Goal: Find specific page/section

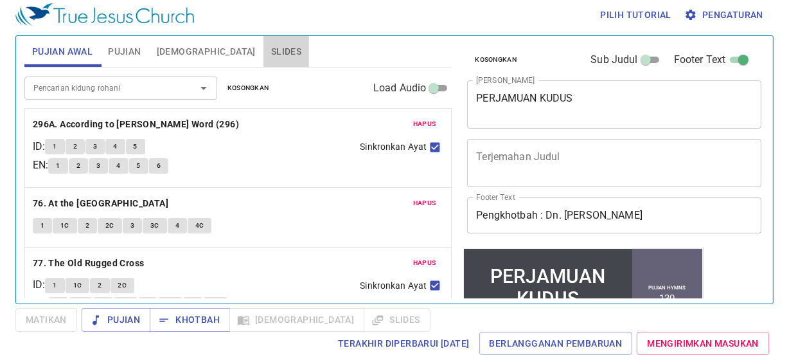
click at [271, 58] on span "Slides" at bounding box center [286, 52] width 30 height 16
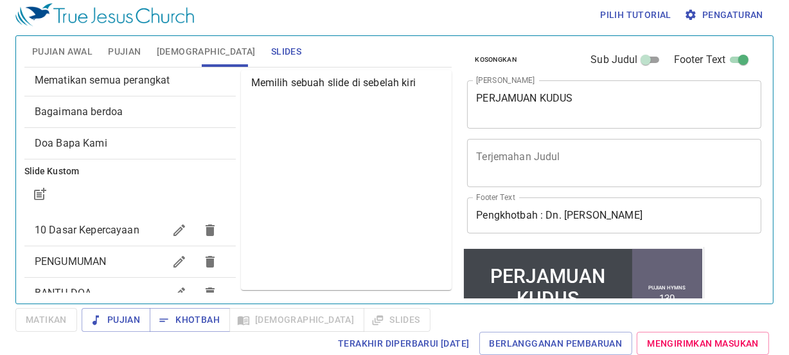
scroll to position [58, 0]
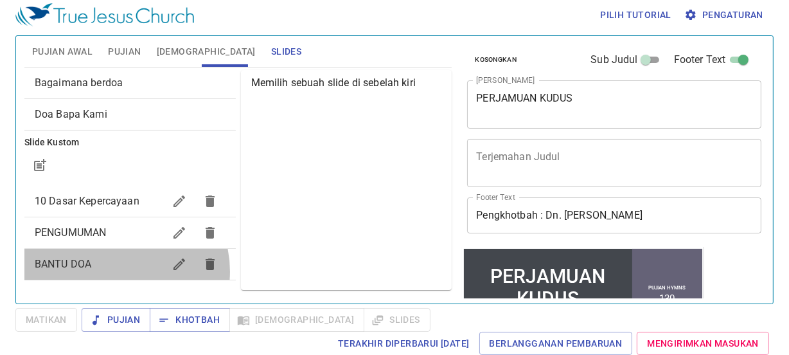
click at [117, 270] on div "BANTU DOA" at bounding box center [129, 264] width 211 height 31
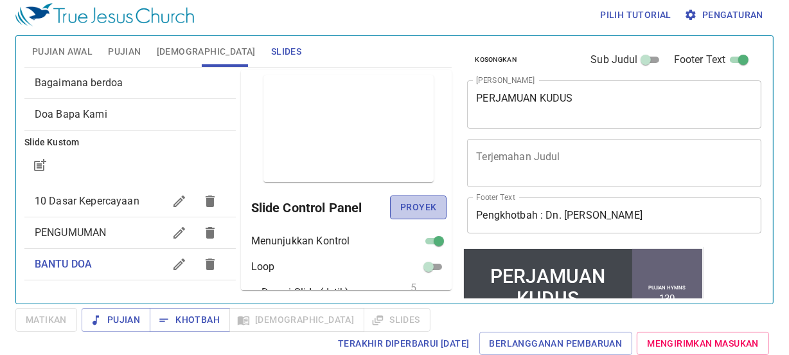
click at [409, 199] on span "Proyek" at bounding box center [418, 207] width 36 height 16
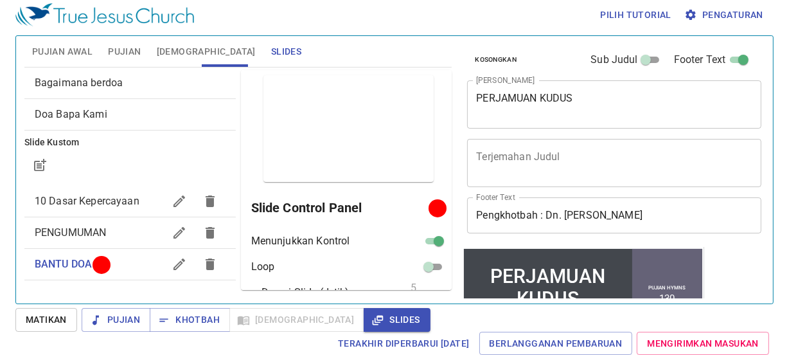
click at [134, 96] on div "Bagaimana berdoa" at bounding box center [129, 82] width 211 height 31
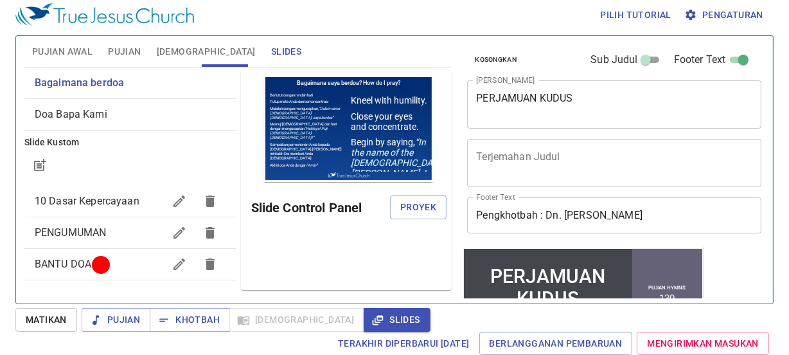
scroll to position [0, 0]
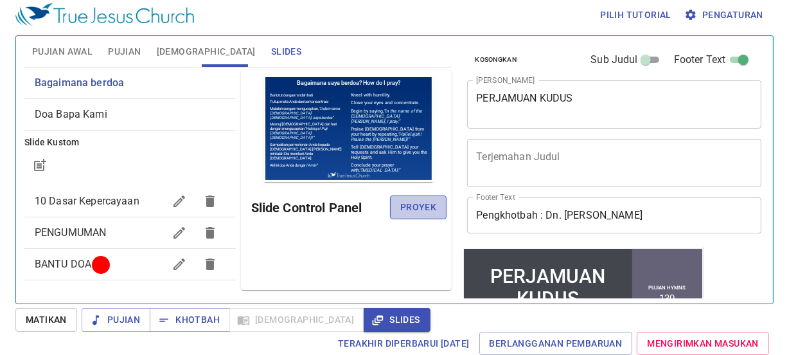
click at [409, 202] on span "Proyek" at bounding box center [418, 207] width 36 height 16
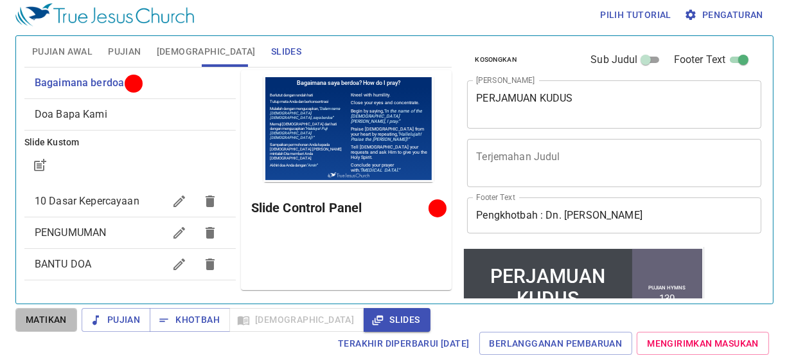
click at [64, 317] on span "Matikan" at bounding box center [46, 320] width 41 height 16
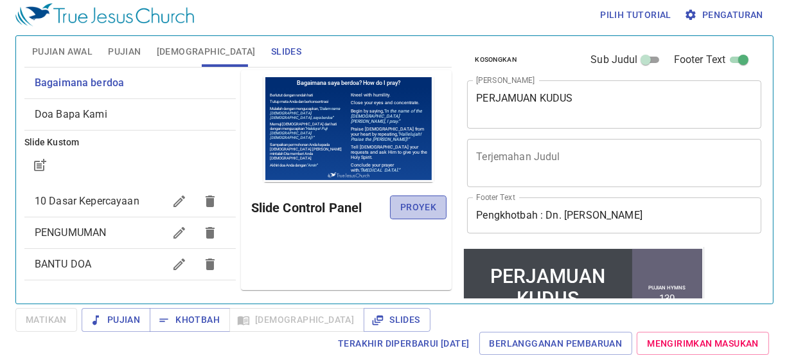
click at [414, 209] on span "Proyek" at bounding box center [418, 207] width 36 height 16
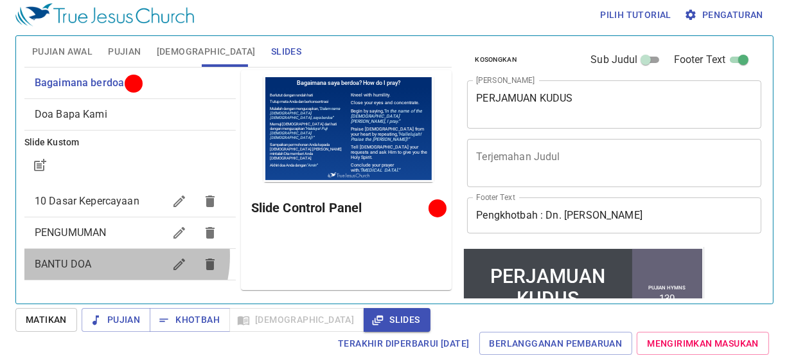
click at [108, 256] on span "BANTU DOA" at bounding box center [99, 263] width 129 height 15
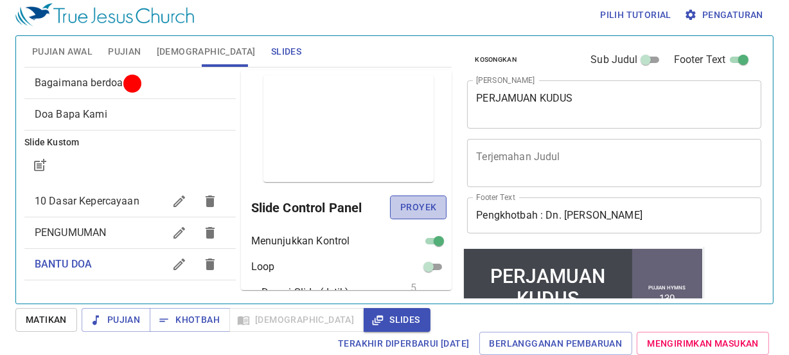
click at [404, 211] on span "Proyek" at bounding box center [418, 207] width 36 height 16
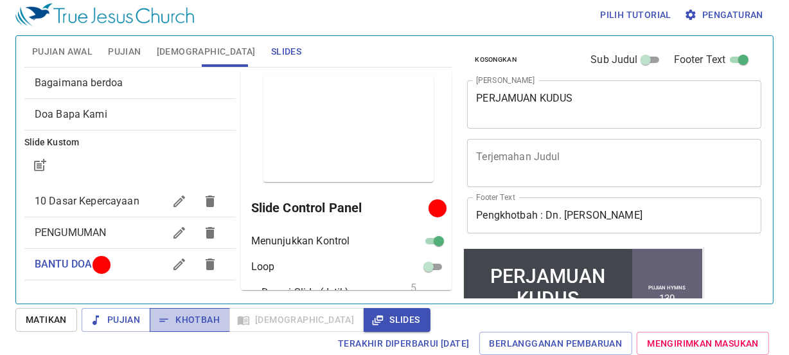
click at [183, 317] on span "Khotbah" at bounding box center [190, 320] width 60 height 16
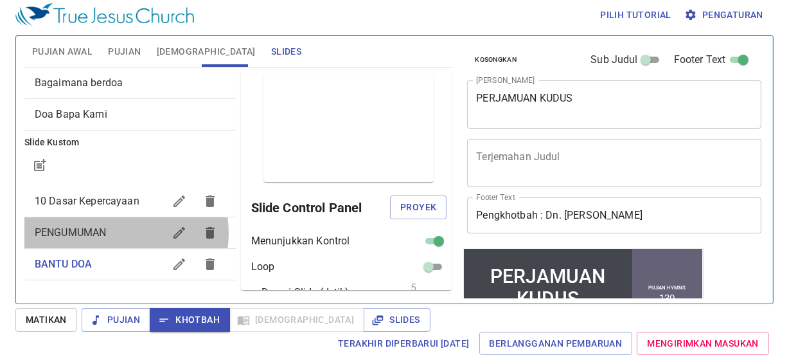
click at [115, 233] on span "PENGUMUMAN" at bounding box center [99, 232] width 129 height 15
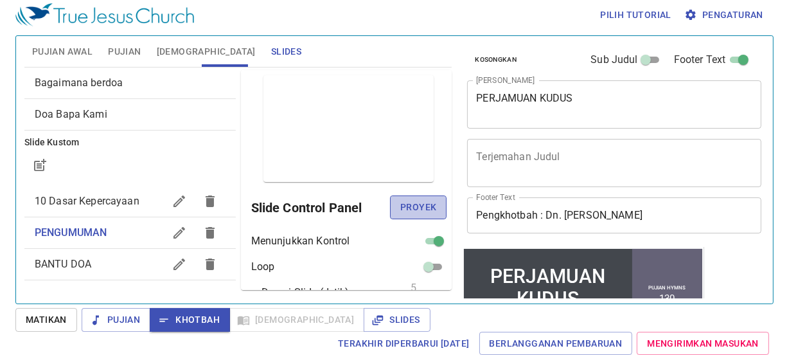
click at [407, 206] on span "Proyek" at bounding box center [418, 207] width 36 height 16
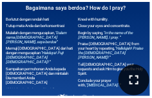
click at [137, 86] on icon "button" at bounding box center [133, 79] width 15 height 15
